Goal: Book appointment/travel/reservation

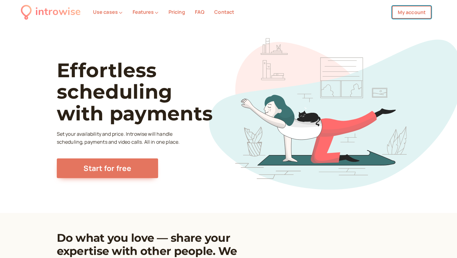
click at [407, 10] on link "My account" at bounding box center [411, 12] width 39 height 13
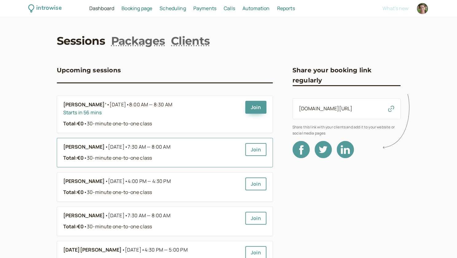
click at [156, 147] on span "7:30 AM — 8:00 AM" at bounding box center [149, 147] width 43 height 7
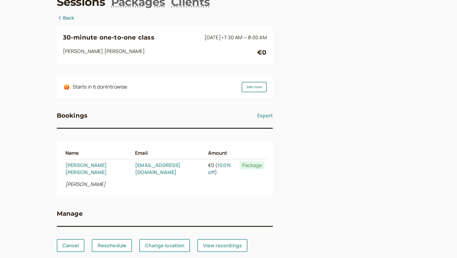
scroll to position [43, 0]
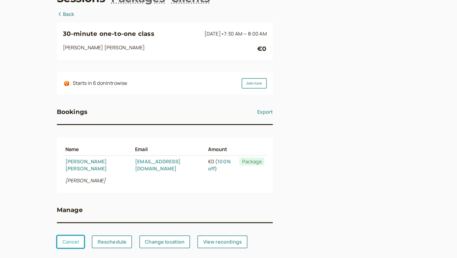
click at [74, 236] on link "Cancel" at bounding box center [71, 242] width 28 height 13
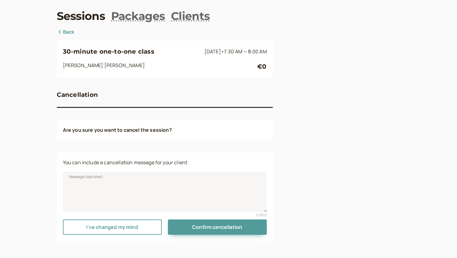
scroll to position [25, 0]
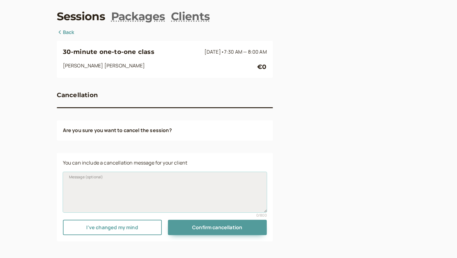
click at [117, 178] on textarea "Message (optional)" at bounding box center [165, 192] width 204 height 41
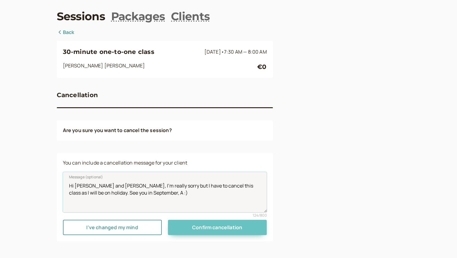
type textarea "Hi [PERSON_NAME] and [PERSON_NAME], I'm really sorry but I have to cancel this …"
click at [211, 226] on span "Confirm cancellation" at bounding box center [217, 227] width 50 height 7
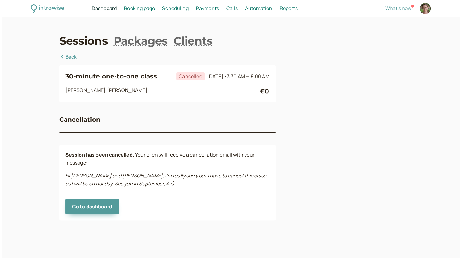
scroll to position [0, 0]
